Goal: Check status: Check status

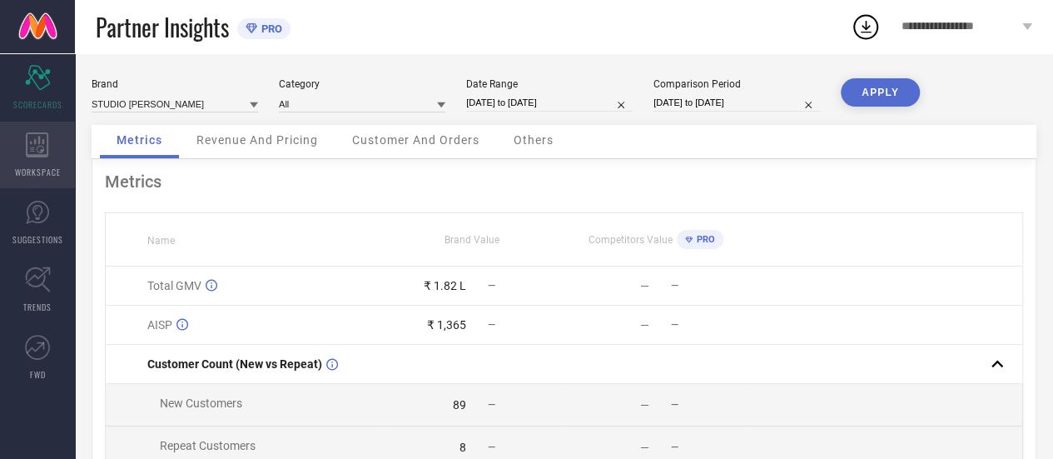
click at [22, 166] on span "WORKSPACE" at bounding box center [38, 172] width 46 height 12
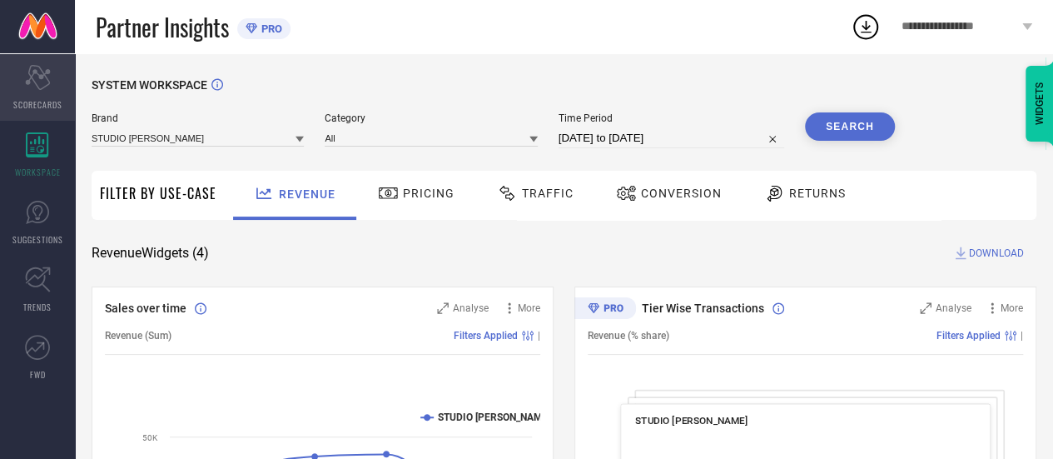
click at [37, 77] on icon "Scorecard" at bounding box center [38, 77] width 26 height 25
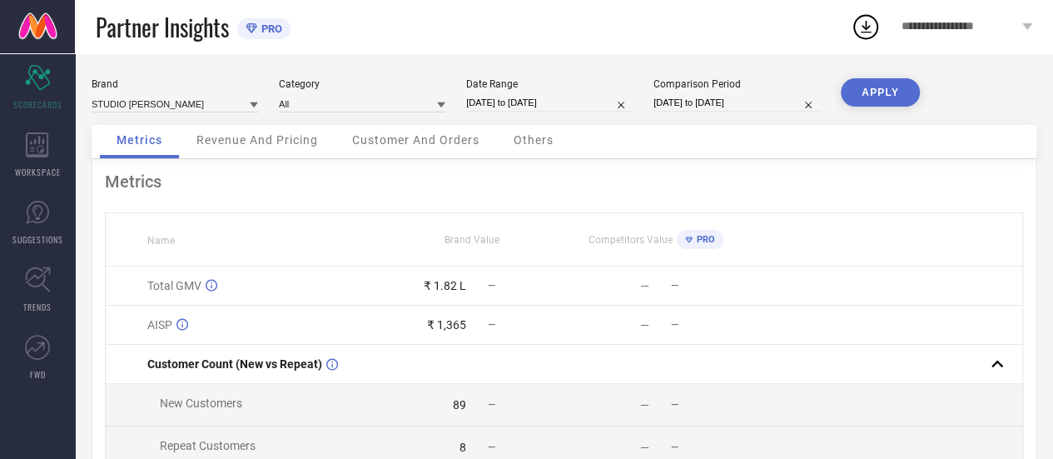
click at [690, 101] on input "[DATE] to [DATE]" at bounding box center [737, 102] width 167 height 17
select select "6"
select select "2024"
select select "7"
select select "2024"
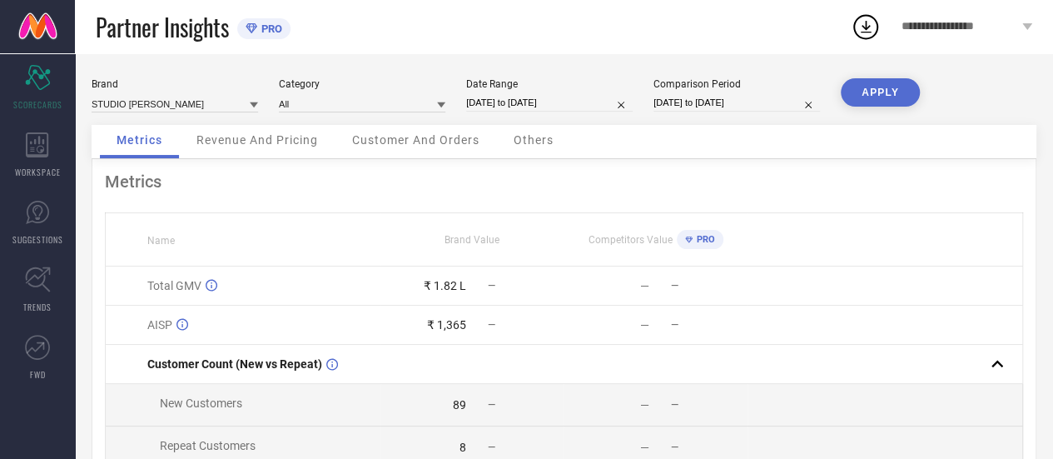
click at [378, 62] on div "Brand STUDIO [PERSON_NAME] Category All Date Range [DATE] to [DATE] Comparison …" at bounding box center [564, 373] width 978 height 640
click at [966, 24] on span "**********" at bounding box center [960, 27] width 117 height 14
click at [263, 26] on span "PRO" at bounding box center [269, 28] width 25 height 12
click at [1008, 29] on span "**********" at bounding box center [960, 27] width 117 height 14
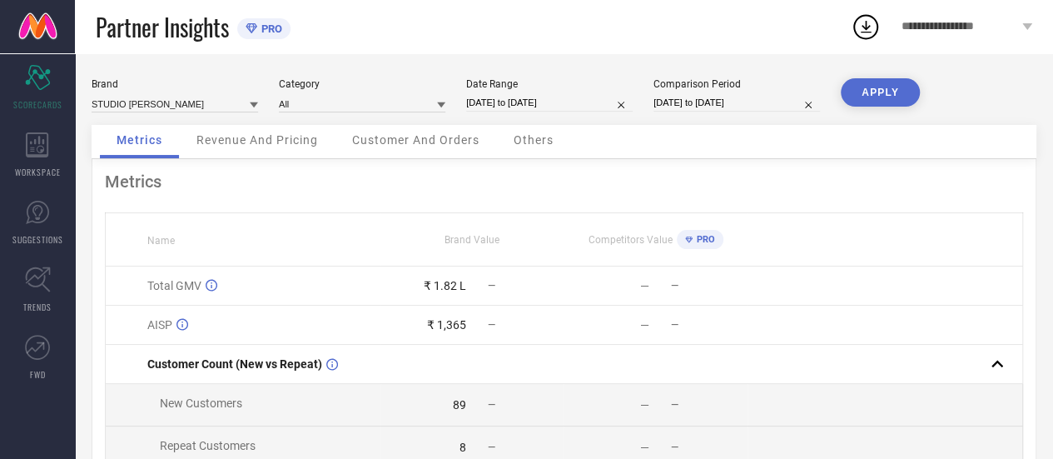
click at [598, 56] on div "Brand STUDIO [PERSON_NAME] Category All Date Range [DATE] to [DATE] Comparison …" at bounding box center [564, 373] width 978 height 640
